Goal: Navigation & Orientation: Understand site structure

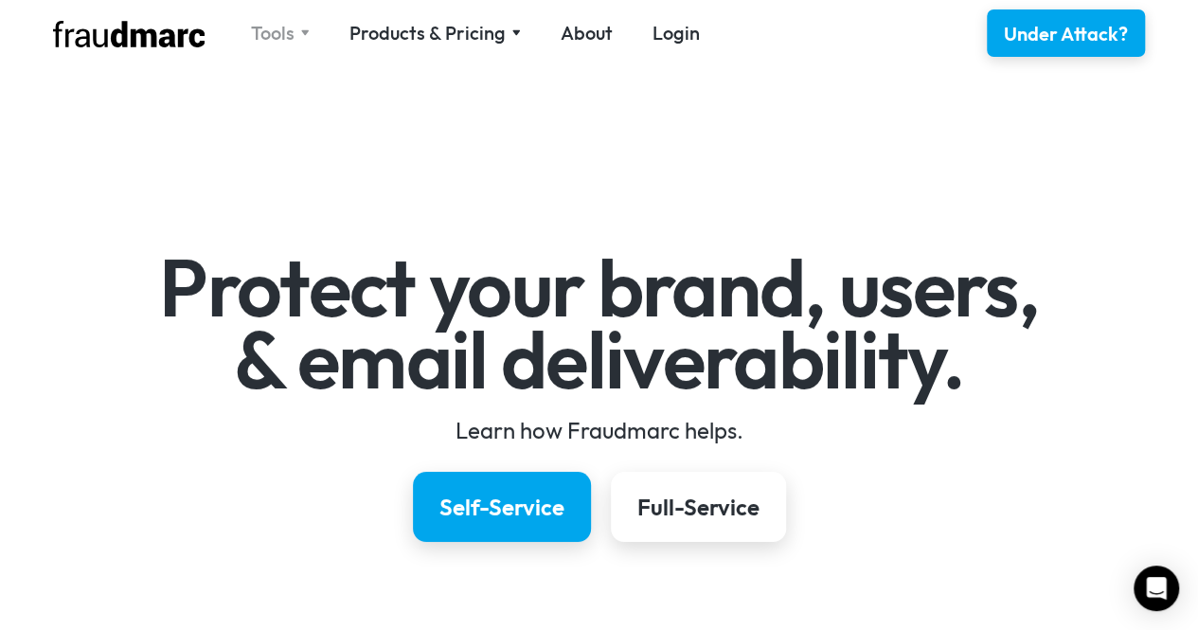
click at [280, 33] on div "Tools" at bounding box center [273, 33] width 44 height 27
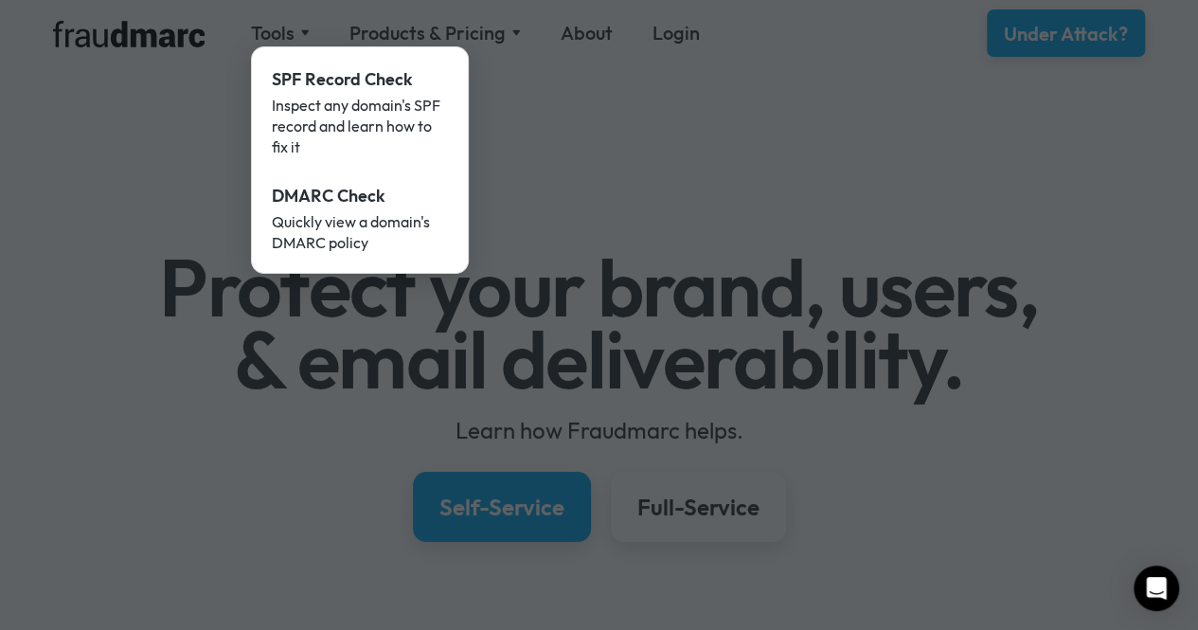
click at [462, 37] on div at bounding box center [599, 315] width 1198 height 630
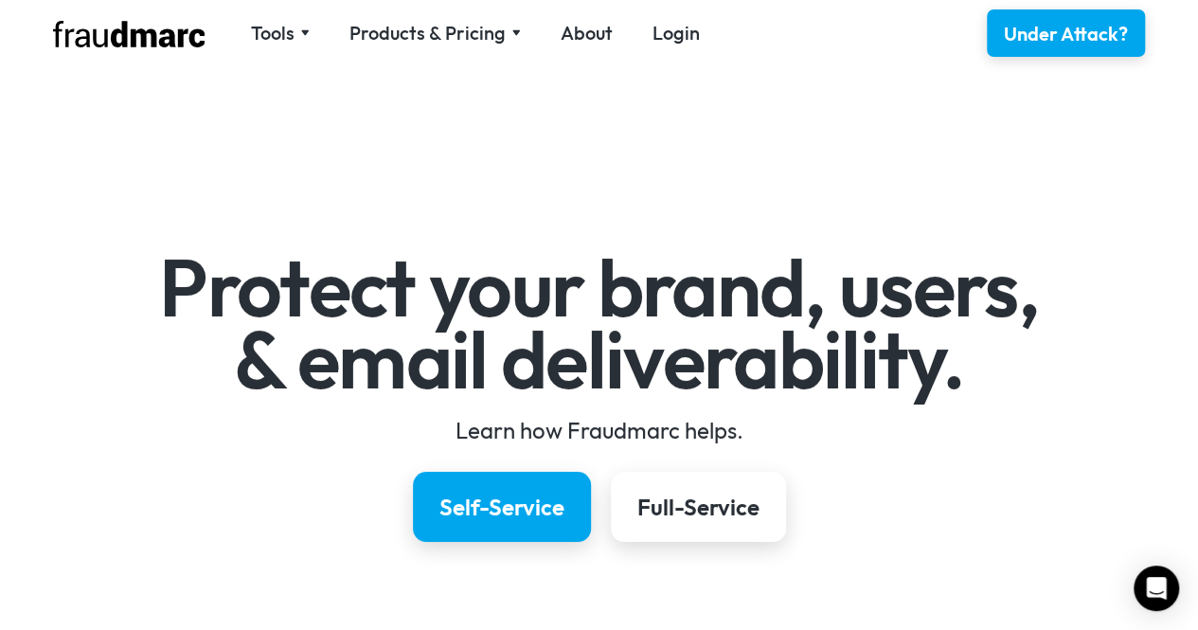
click at [462, 37] on div "Products & Pricing" at bounding box center [427, 33] width 156 height 27
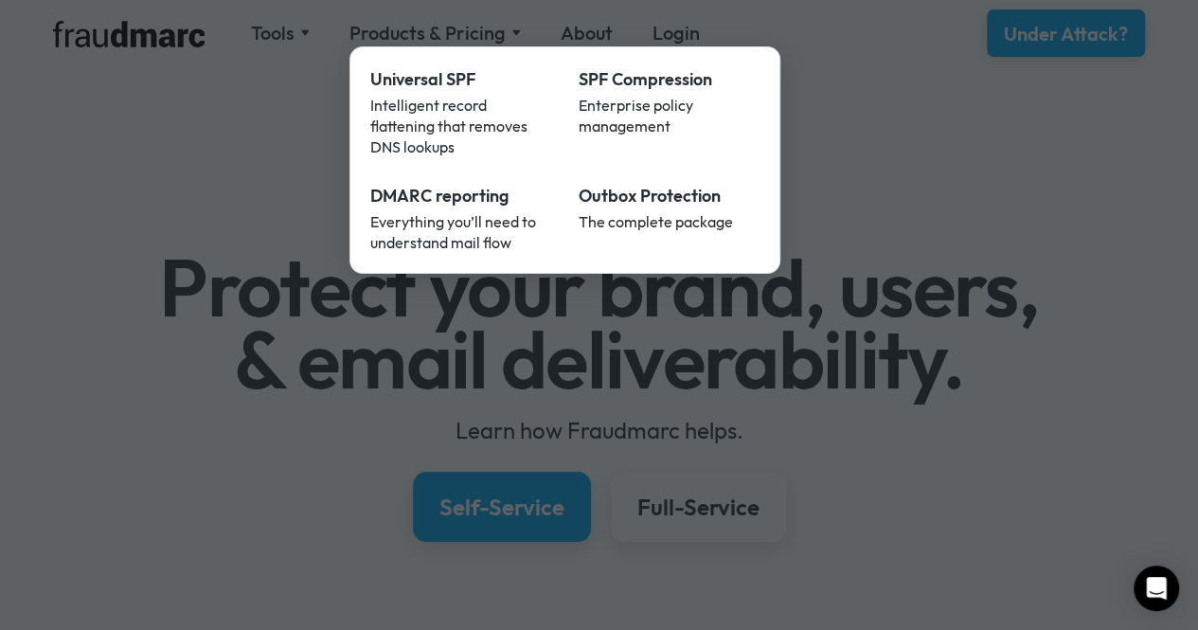
click at [835, 157] on div at bounding box center [599, 315] width 1198 height 630
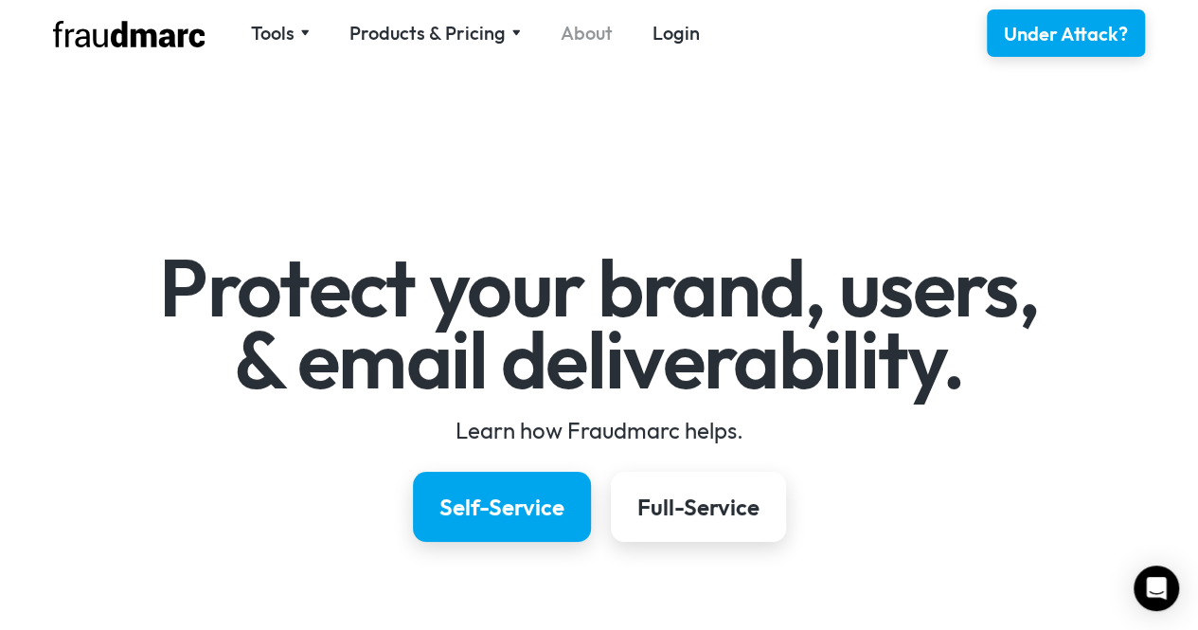
click at [593, 40] on link "About" at bounding box center [587, 33] width 52 height 27
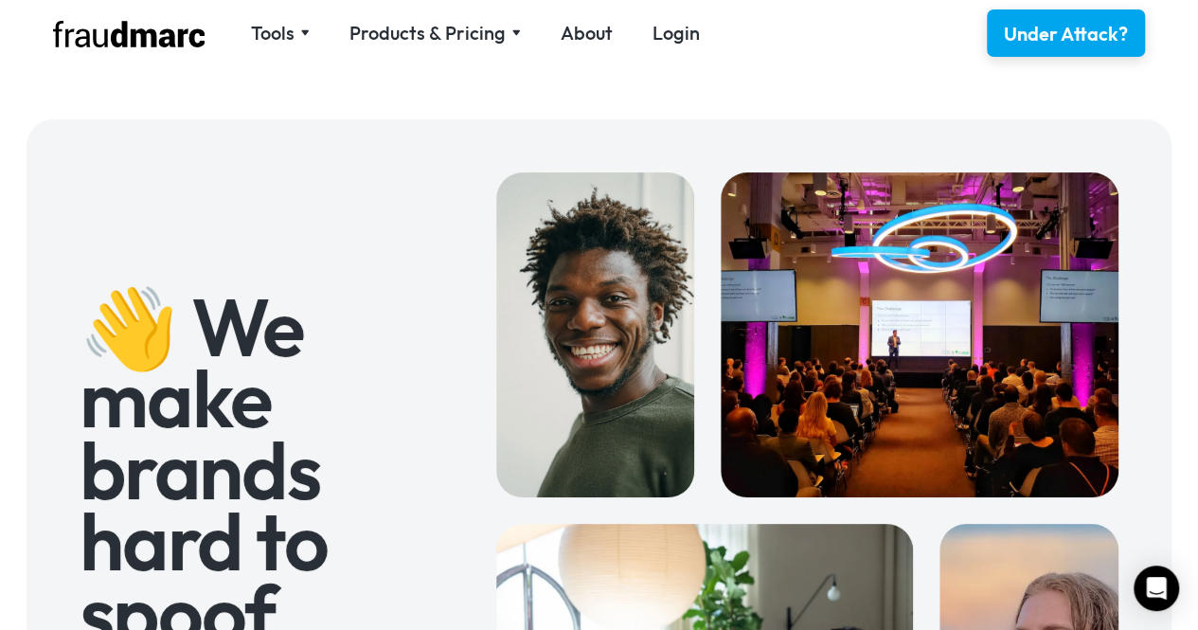
click at [117, 41] on img at bounding box center [128, 34] width 151 height 27
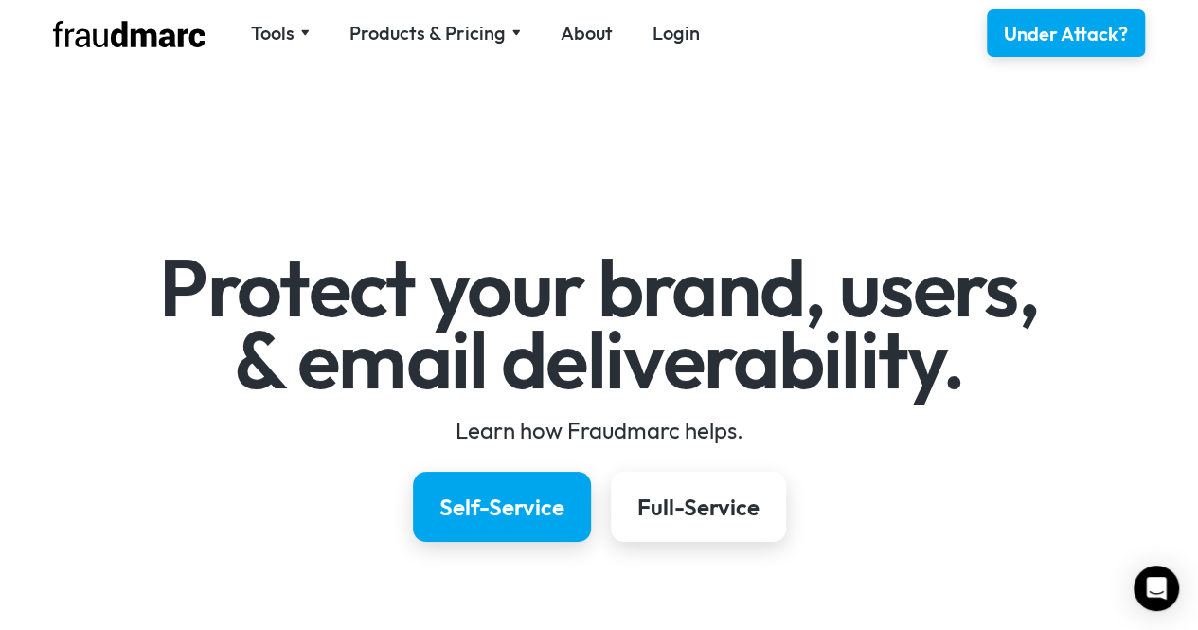
click at [151, 35] on img at bounding box center [128, 34] width 151 height 27
click at [286, 33] on div "Tools" at bounding box center [273, 33] width 44 height 27
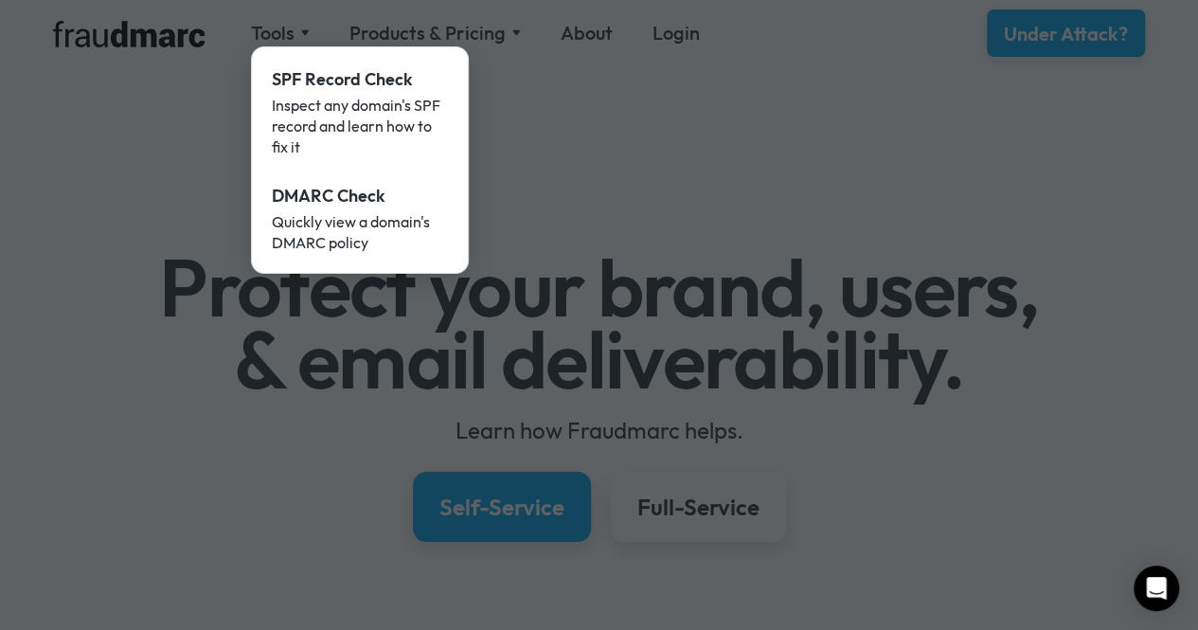
click at [684, 301] on div at bounding box center [599, 315] width 1198 height 630
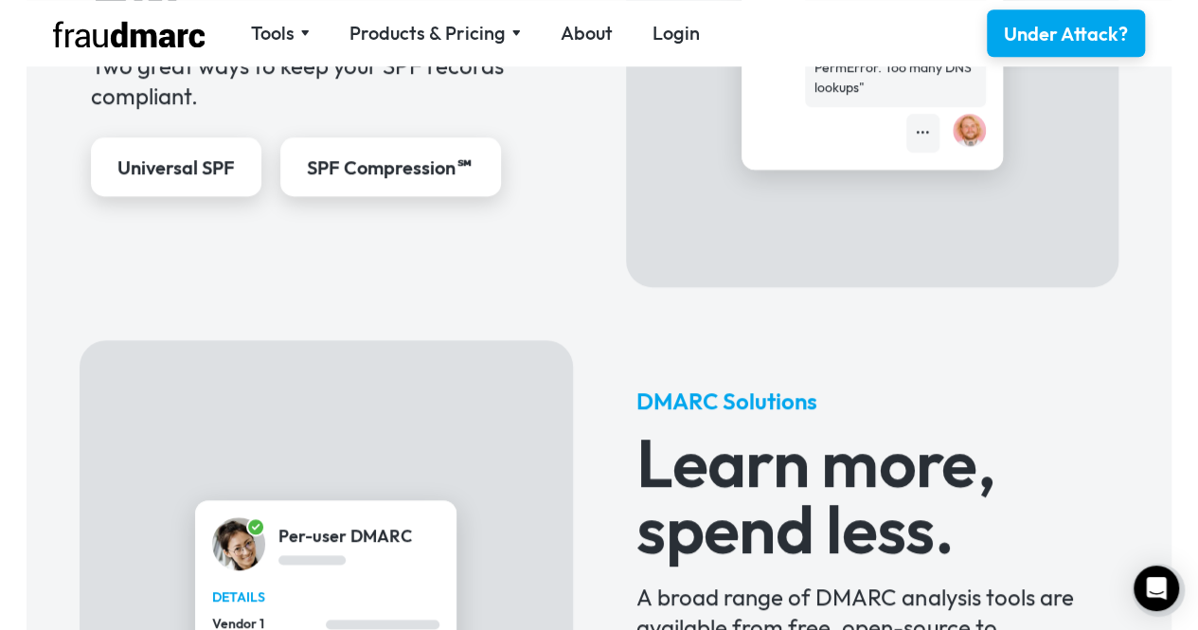
scroll to position [1110, 0]
